Goal: Task Accomplishment & Management: Use online tool/utility

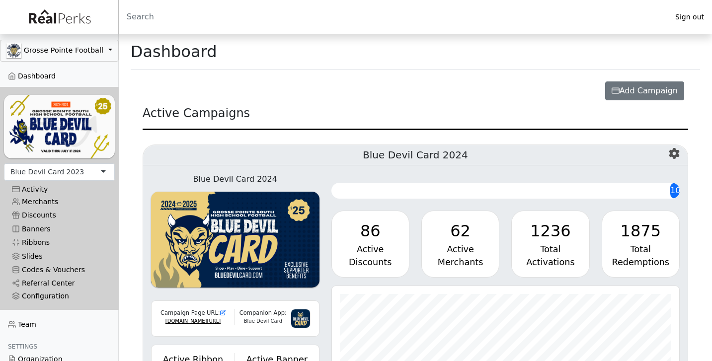
scroll to position [114, 348]
click at [89, 173] on div "Blue Devil Card 2023" at bounding box center [59, 171] width 111 height 17
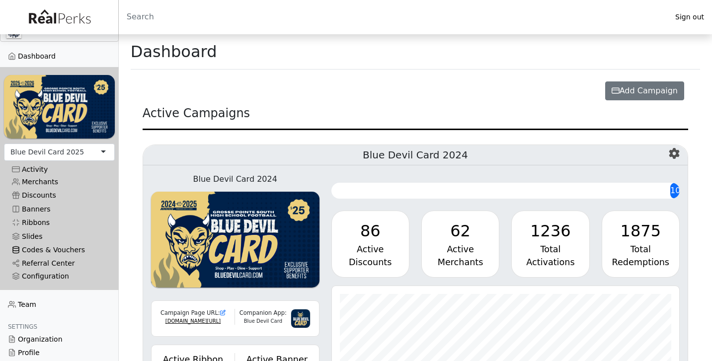
scroll to position [20, 0]
click at [62, 247] on link "Codes & Vouchers" at bounding box center [59, 249] width 111 height 13
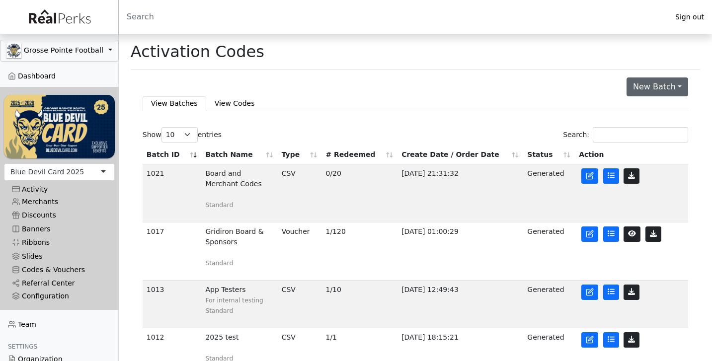
click at [648, 94] on button "New Batch" at bounding box center [657, 86] width 62 height 19
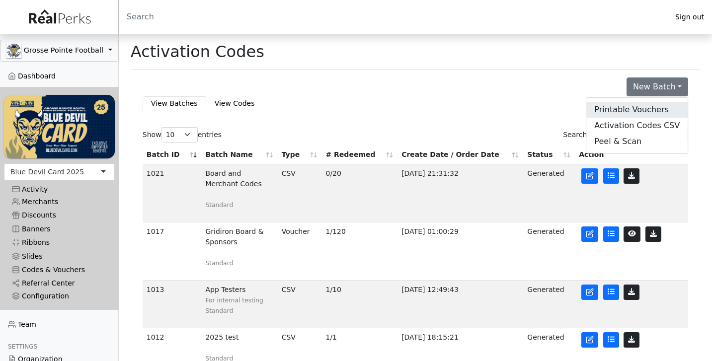
click at [636, 111] on link "Printable Vouchers" at bounding box center [636, 110] width 101 height 16
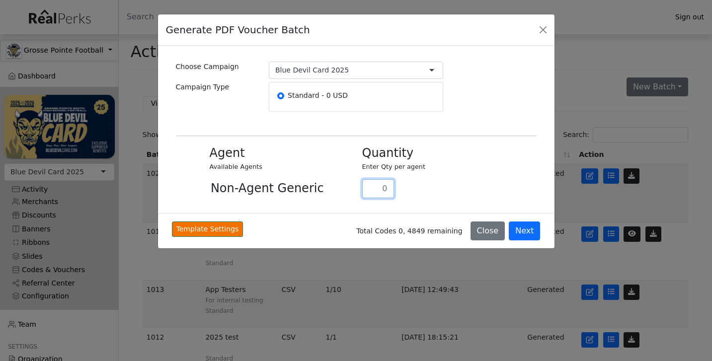
click at [380, 188] on input "text" at bounding box center [378, 188] width 32 height 19
type input "1"
click at [447, 184] on div "1" at bounding box center [449, 184] width 186 height 26
click at [523, 229] on button "Next" at bounding box center [523, 230] width 31 height 19
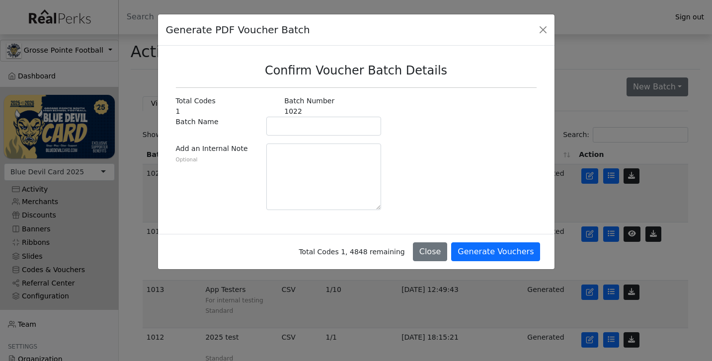
click at [339, 137] on div "Total Codes 1 Batch Number 1022 Shipping Address Email for Tracking" at bounding box center [278, 157] width 217 height 122
click at [334, 128] on input "text" at bounding box center [323, 126] width 115 height 19
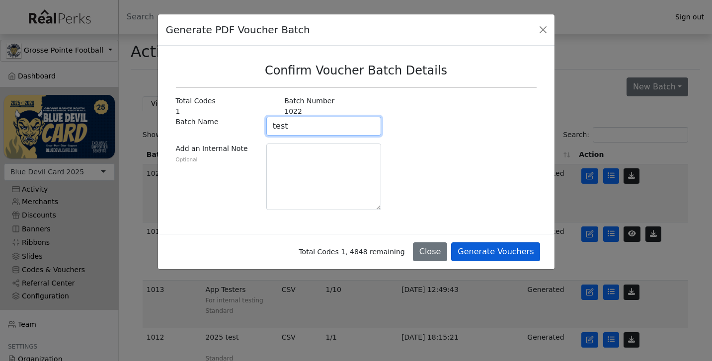
type input "test"
click at [487, 251] on button "Generate Vouchers" at bounding box center [495, 251] width 89 height 19
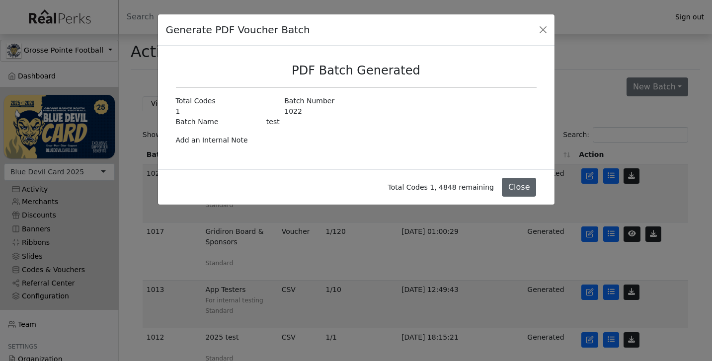
click at [507, 185] on button "Close" at bounding box center [519, 187] width 35 height 19
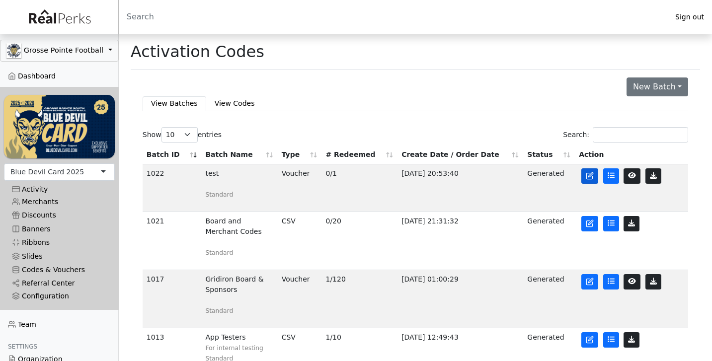
click at [592, 175] on icon at bounding box center [590, 174] width 4 height 4
click at [611, 179] on icon at bounding box center [610, 175] width 7 height 7
click at [651, 177] on icon "button" at bounding box center [653, 175] width 7 height 7
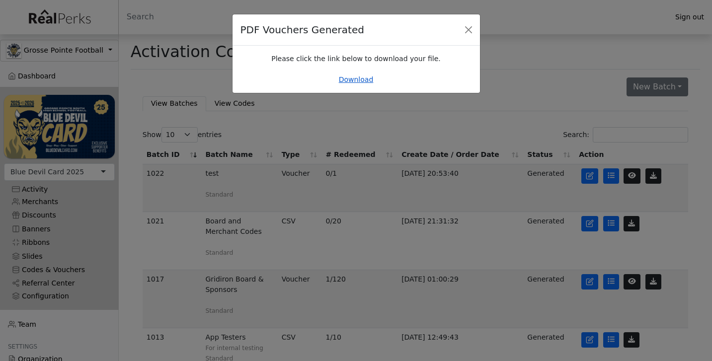
click at [362, 81] on link "Download" at bounding box center [356, 79] width 35 height 8
click at [468, 30] on button "Close" at bounding box center [468, 29] width 15 height 15
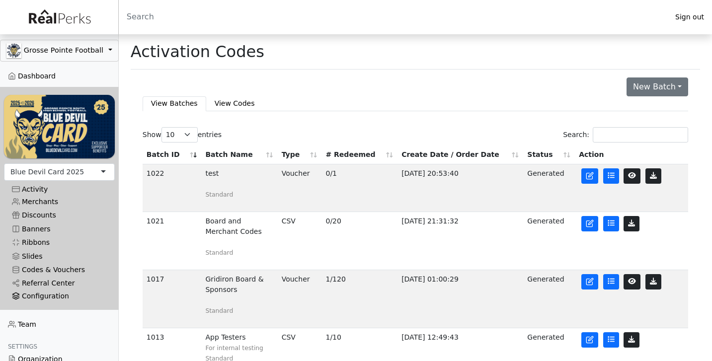
click at [45, 295] on div "Configuration" at bounding box center [59, 296] width 95 height 8
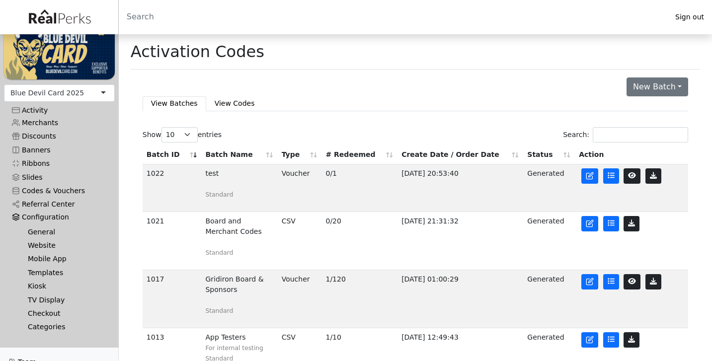
scroll to position [86, 0]
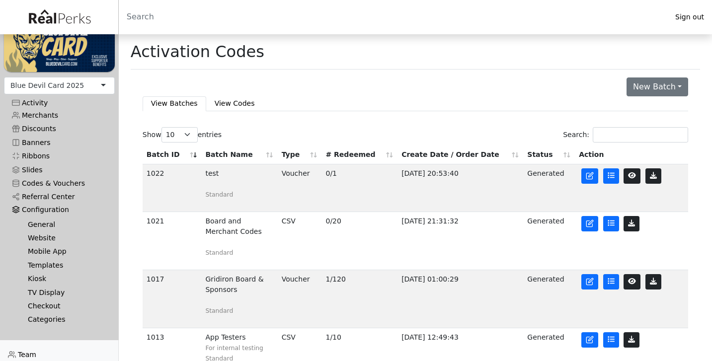
click at [55, 264] on link "Templates" at bounding box center [63, 265] width 87 height 13
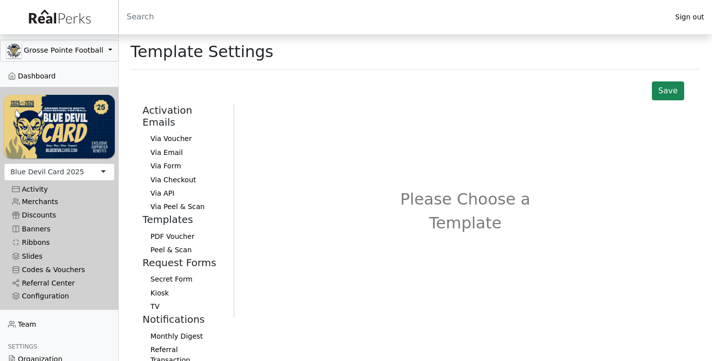
click at [170, 229] on button "PDF Voucher" at bounding box center [184, 235] width 83 height 13
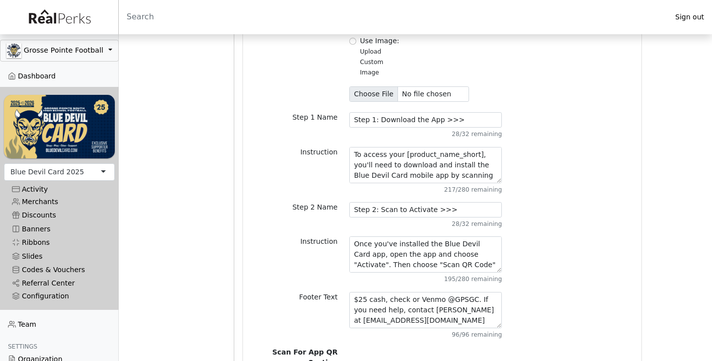
scroll to position [422, 0]
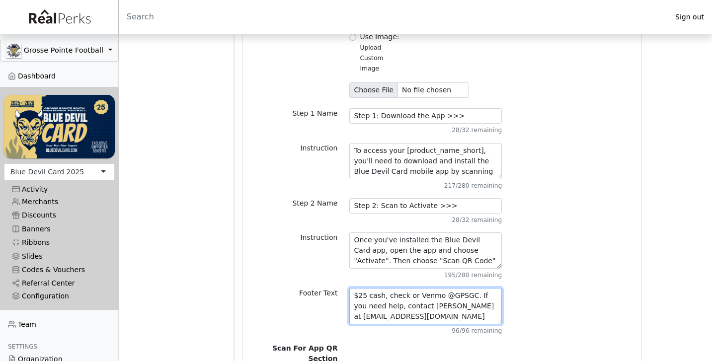
click at [407, 288] on textarea "$25 cash, check or Venmo @GPSGC. If you need help, contact David Runk at bluede…" at bounding box center [425, 306] width 152 height 36
click at [411, 288] on textarea "$25 cash, check or Venmo @GPSGC. If you need help, contact David Runk at bluede…" at bounding box center [425, 306] width 152 height 36
click at [442, 292] on textarea "$25 cash, check or Venmo @GPSGC. If you need help, contact David Runk at bluede…" at bounding box center [425, 306] width 152 height 36
click at [478, 288] on textarea "$25 cash, check or Venmo @GPSGC. If you need help, contact David Runk at bluede…" at bounding box center [425, 306] width 152 height 36
drag, startPoint x: 478, startPoint y: 270, endPoint x: 366, endPoint y: 284, distance: 112.6
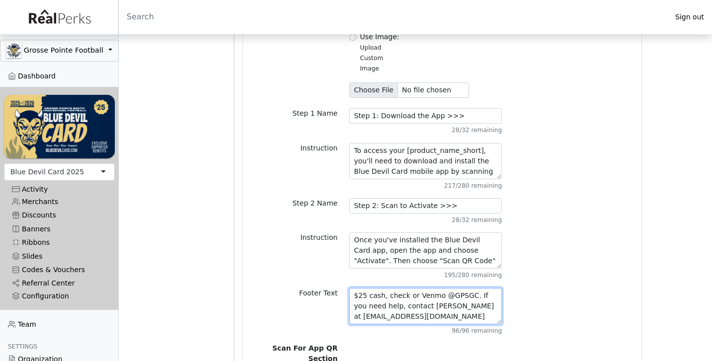
click at [366, 288] on textarea "$25 cash, check or Venmo @GPSGC. If you need help, contact David Runk at bluede…" at bounding box center [425, 306] width 152 height 36
click at [404, 288] on textarea "$25 cash, check or Venmo @GPSGC. If you need help, contact David Runk at bluede…" at bounding box center [425, 306] width 152 height 36
click at [407, 288] on textarea "$25 cash, check or Venmo @GPSGC. If you need help, contact David Runk at bluede…" at bounding box center [425, 306] width 152 height 36
click at [452, 288] on textarea "$25 cash, check or Venmo @GPSGC. If you need help, contact David Runk at bluede…" at bounding box center [425, 306] width 152 height 36
drag, startPoint x: 452, startPoint y: 281, endPoint x: 483, endPoint y: 285, distance: 31.6
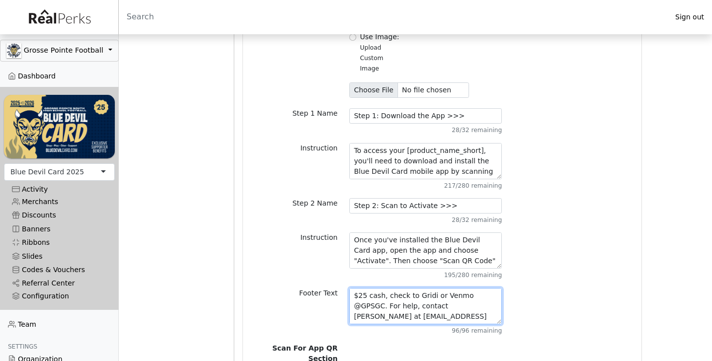
click at [483, 288] on textarea "$25 cash, check or Venmo @GPSGC. If you need help, contact David Runk at bluede…" at bounding box center [425, 306] width 152 height 36
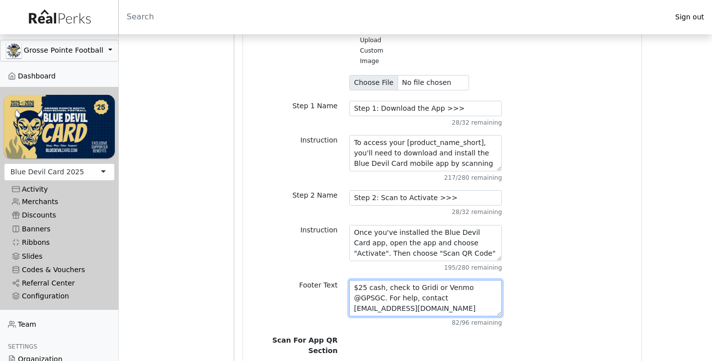
click at [448, 295] on textarea "$25 cash, check or Venmo @GPSGC. If you need help, contact David Runk at bluede…" at bounding box center [425, 298] width 152 height 36
click at [424, 280] on textarea "$25 cash, check or Venmo @GPSGC. If you need help, contact David Runk at bluede…" at bounding box center [425, 298] width 152 height 36
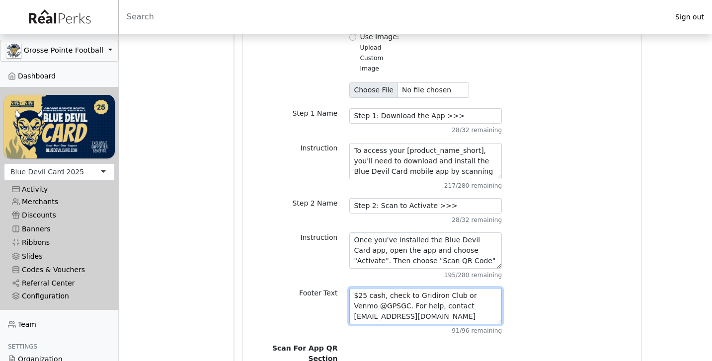
click at [457, 293] on textarea "$25 cash, check or Venmo @GPSGC. If you need help, contact David Runk at bluede…" at bounding box center [425, 306] width 152 height 36
click at [492, 288] on textarea "$25 cash, check or Venmo @GPSGC. If you need help, contact David Runk at bluede…" at bounding box center [425, 306] width 152 height 36
click at [446, 294] on textarea "$25 cash, check or Venmo @GPSGC. If you need help, contact David Runk at bluede…" at bounding box center [425, 306] width 152 height 36
click at [355, 288] on textarea "$25 cash, check or Venmo @GPSGC. If you need help, contact David Runk at bluede…" at bounding box center [425, 306] width 152 height 36
click at [390, 288] on textarea "$25 cash, check or Venmo @GPSGC. If you need help, contact David Runk at bluede…" at bounding box center [425, 306] width 152 height 36
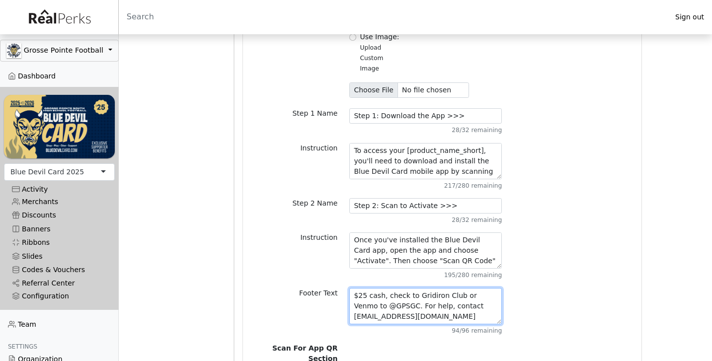
click at [390, 288] on textarea "$25 cash, check or Venmo @GPSGC. If you need help, contact David Runk at bluede…" at bounding box center [425, 306] width 152 height 36
click at [428, 288] on textarea "$25 cash, check or Venmo @GPSGC. If you need help, contact David Runk at bluede…" at bounding box center [425, 306] width 152 height 36
click at [463, 293] on textarea "$25 cash, check or Venmo @GPSGC. If you need help, contact David Runk at bluede…" at bounding box center [425, 306] width 152 height 36
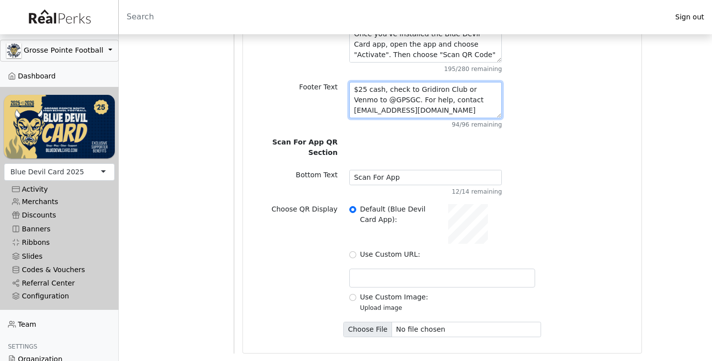
scroll to position [627, 0]
type textarea "$25 cash, check to Gridiron Club or Venmo to @GPSGC. For help, contact bluedevi…"
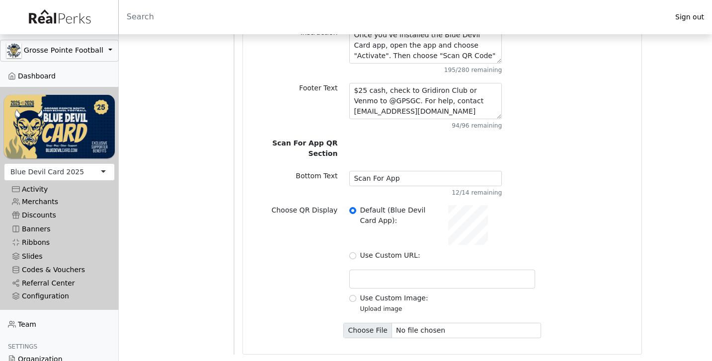
click at [34, 213] on link "Discounts" at bounding box center [59, 215] width 111 height 13
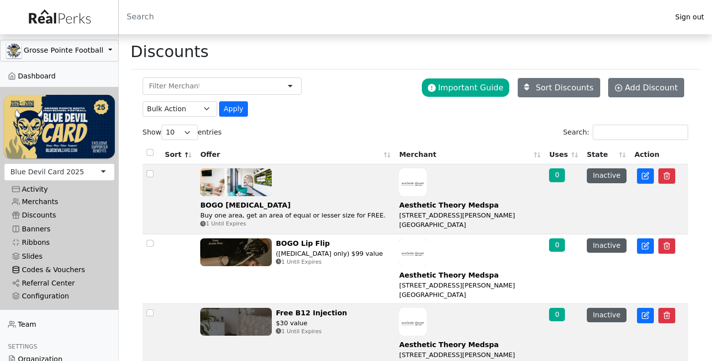
click at [45, 265] on link "Codes & Vouchers" at bounding box center [59, 269] width 111 height 13
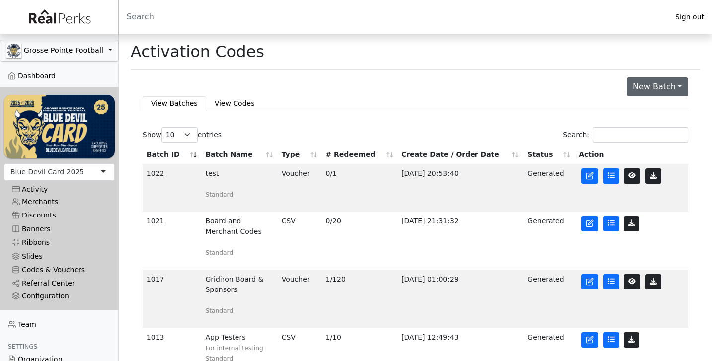
click at [646, 90] on button "New Batch" at bounding box center [657, 86] width 62 height 19
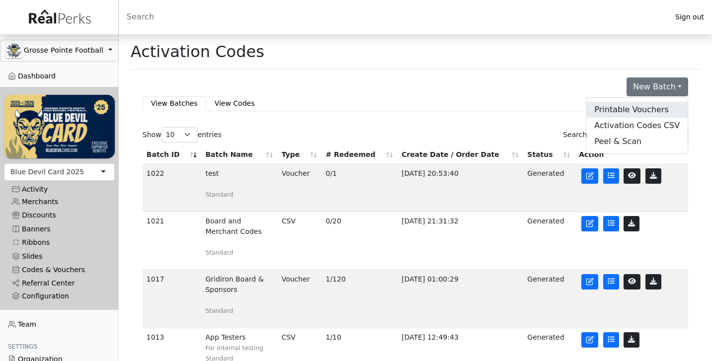
click at [607, 111] on link "Printable Vouchers" at bounding box center [636, 110] width 101 height 16
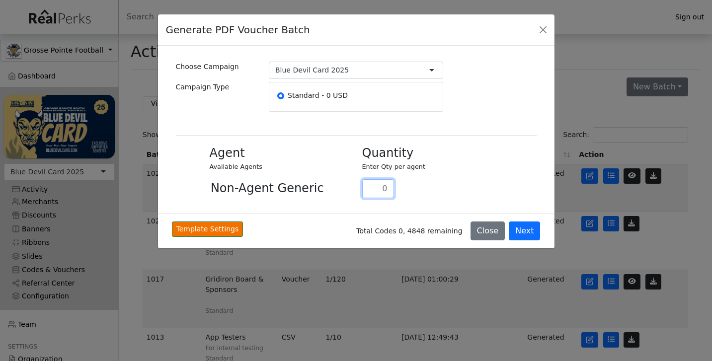
click at [378, 184] on input "text" at bounding box center [378, 188] width 32 height 19
type input "1"
click at [523, 230] on button "Next" at bounding box center [523, 230] width 31 height 19
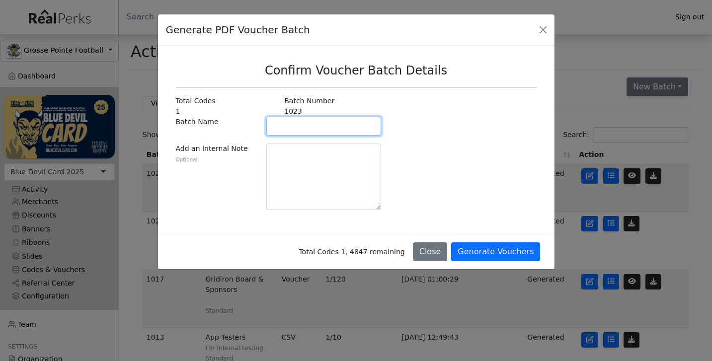
click at [355, 127] on input "text" at bounding box center [323, 126] width 115 height 19
type input "test 2"
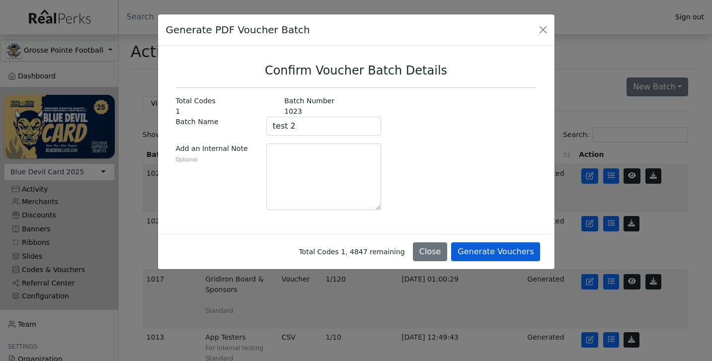
click at [484, 258] on button "Generate Vouchers" at bounding box center [495, 251] width 89 height 19
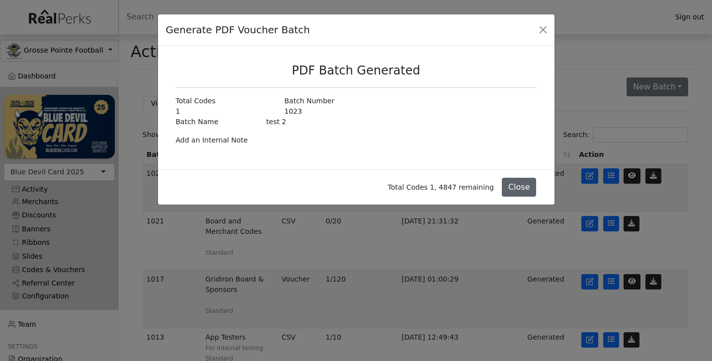
click at [511, 189] on button "Close" at bounding box center [519, 187] width 35 height 19
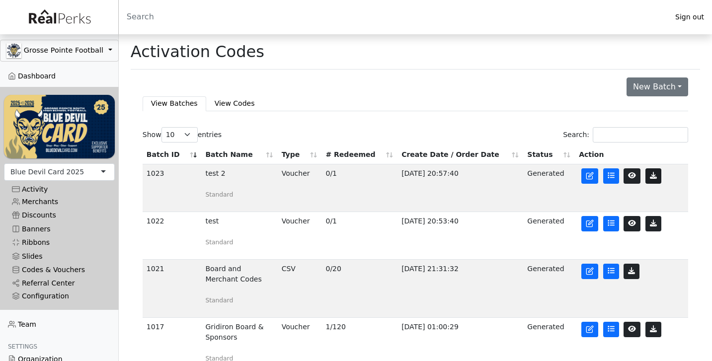
click at [650, 175] on icon "button" at bounding box center [653, 175] width 7 height 7
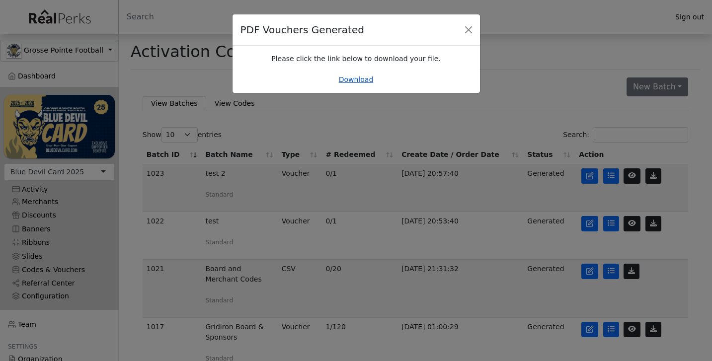
click at [354, 81] on link "Download" at bounding box center [356, 79] width 35 height 8
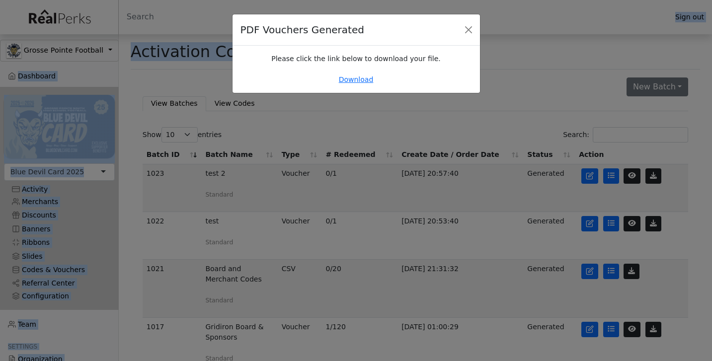
drag, startPoint x: 581, startPoint y: 0, endPoint x: 711, endPoint y: -49, distance: 138.9
click at [711, 0] on html "Sign out Grosse Pointe Football Grosse Pointe Football Dashboard Blue Devil Car…" at bounding box center [356, 247] width 712 height 494
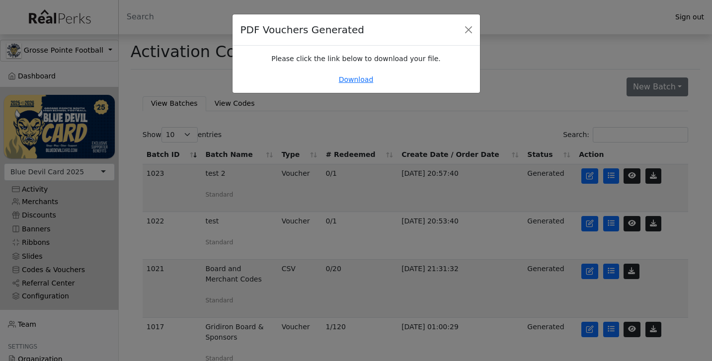
click at [579, 48] on div "PDF Vouchers Generated Please wait while we generate your vouchers. Please clic…" at bounding box center [356, 180] width 712 height 361
